Goal: Task Accomplishment & Management: Complete application form

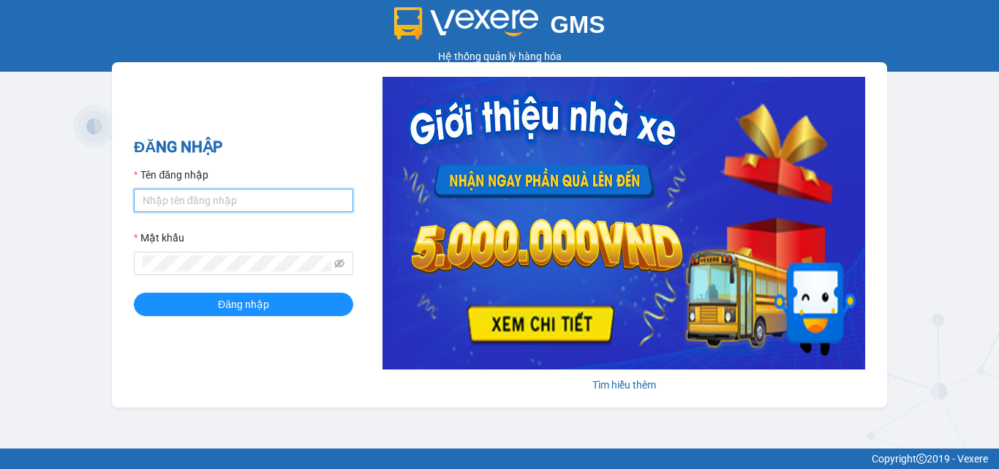
click at [212, 198] on input "Tên đăng nhập" at bounding box center [243, 200] width 219 height 23
type input "kimquyen.trangngocphat"
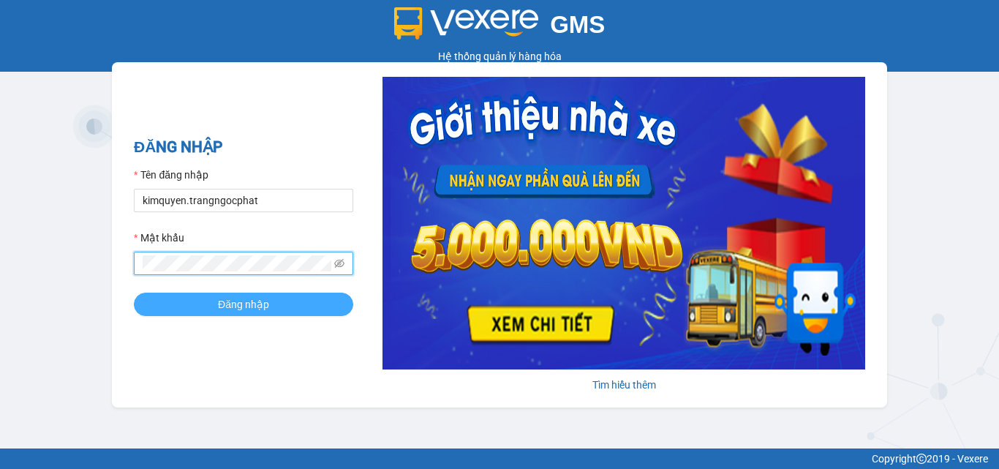
click at [208, 300] on button "Đăng nhập" at bounding box center [243, 304] width 219 height 23
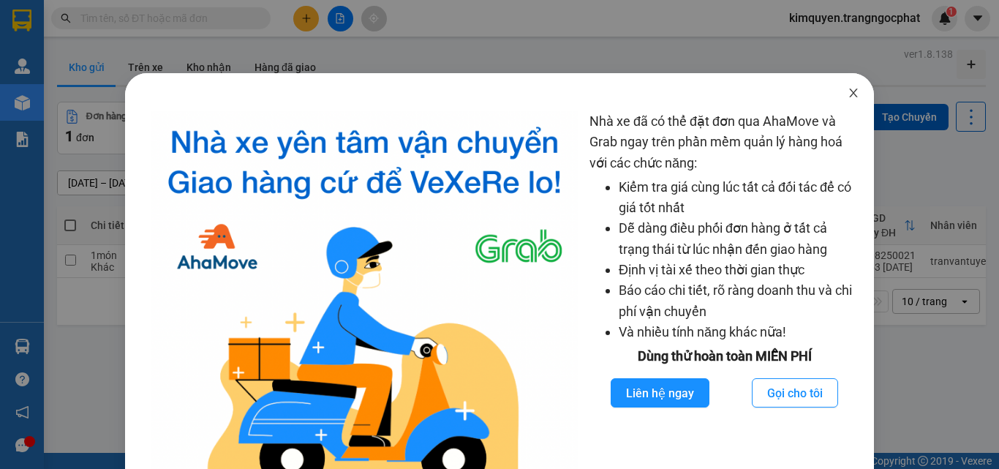
click at [848, 93] on icon "close" at bounding box center [854, 93] width 12 height 12
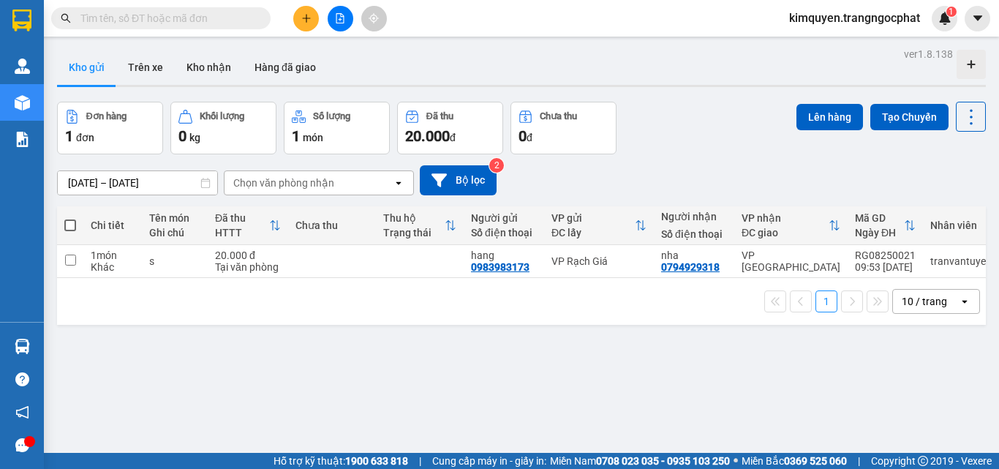
click at [192, 23] on input "text" at bounding box center [166, 18] width 173 height 16
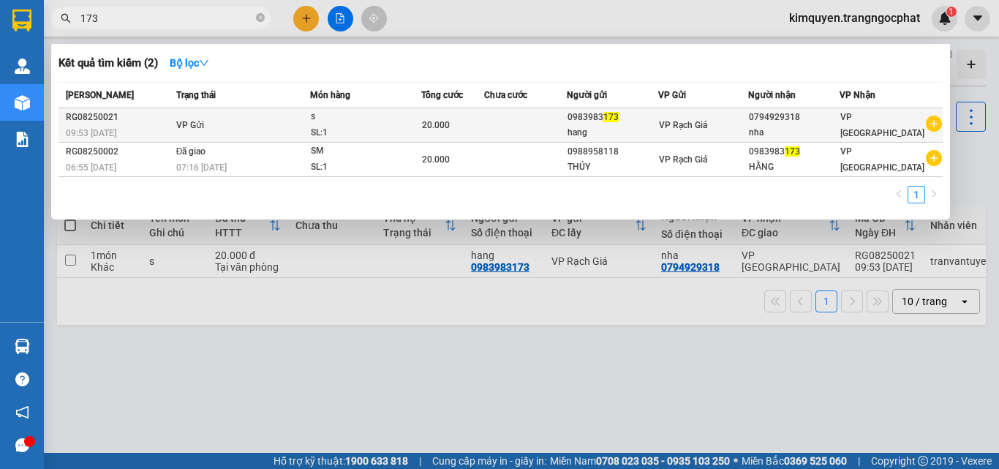
type input "173"
click at [607, 117] on div "0983983 173" at bounding box center [613, 117] width 91 height 15
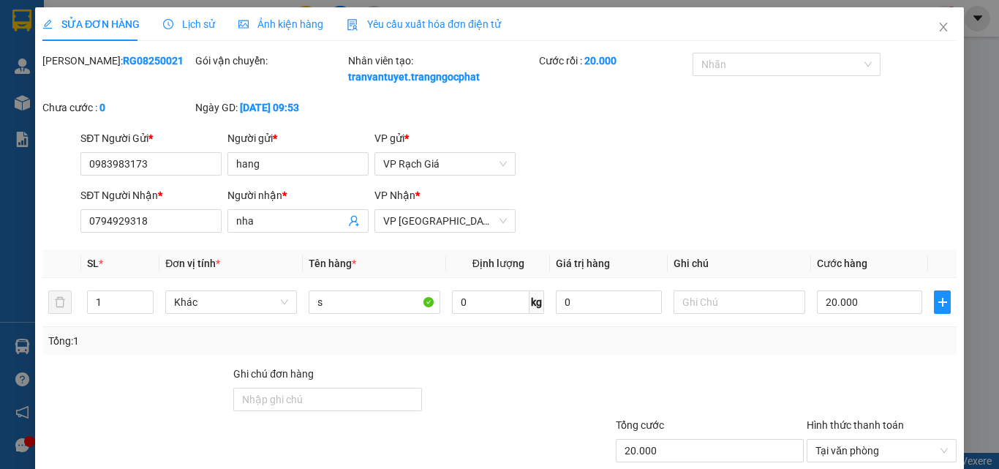
type input "0983983173"
type input "hang"
type input "0794929318"
type input "nha"
type input "20.000"
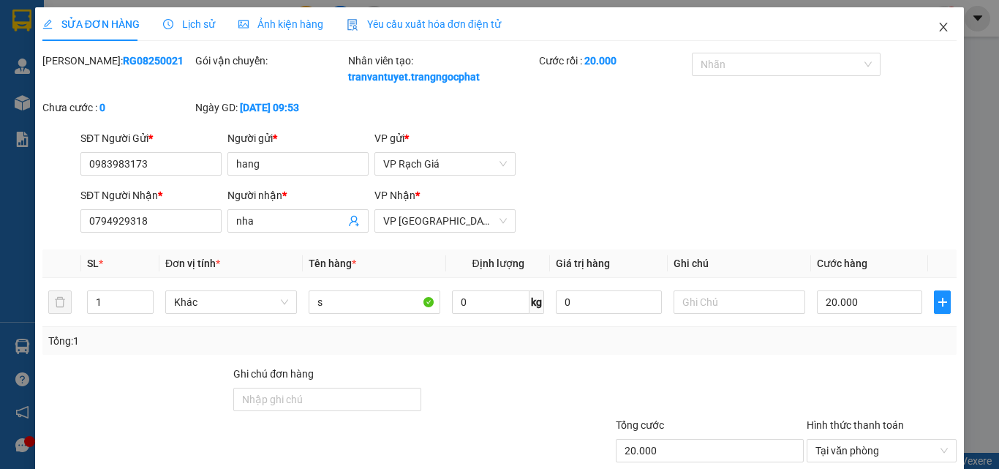
click at [938, 33] on icon "close" at bounding box center [944, 27] width 12 height 12
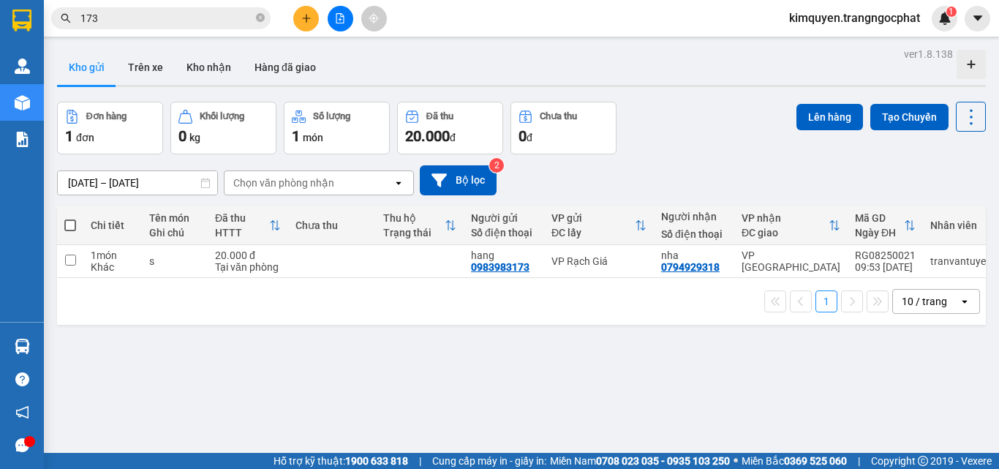
scroll to position [0, 83]
